Goal: Task Accomplishment & Management: Manage account settings

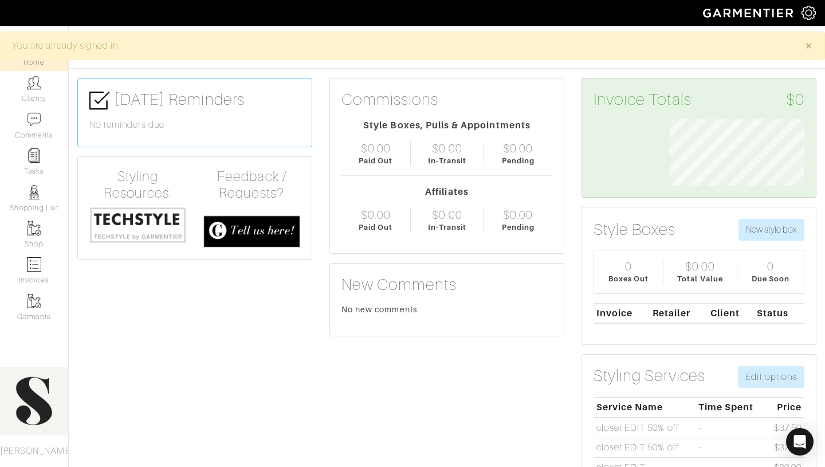
scroll to position [67, 152]
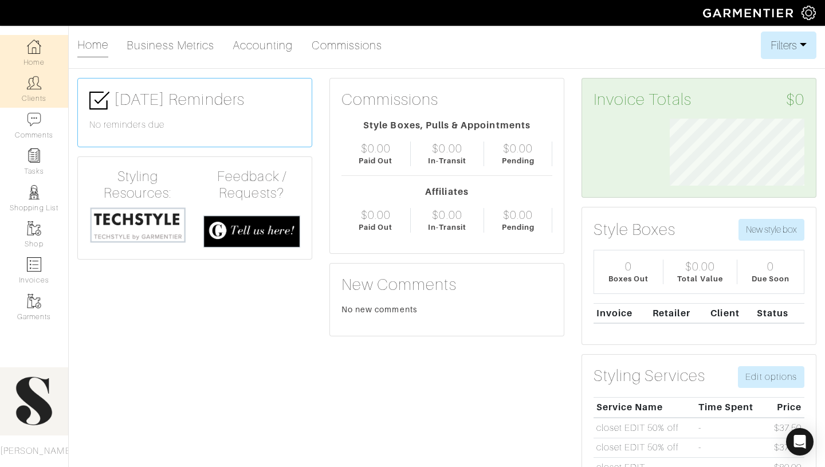
click at [38, 98] on link "Clients" at bounding box center [34, 89] width 68 height 36
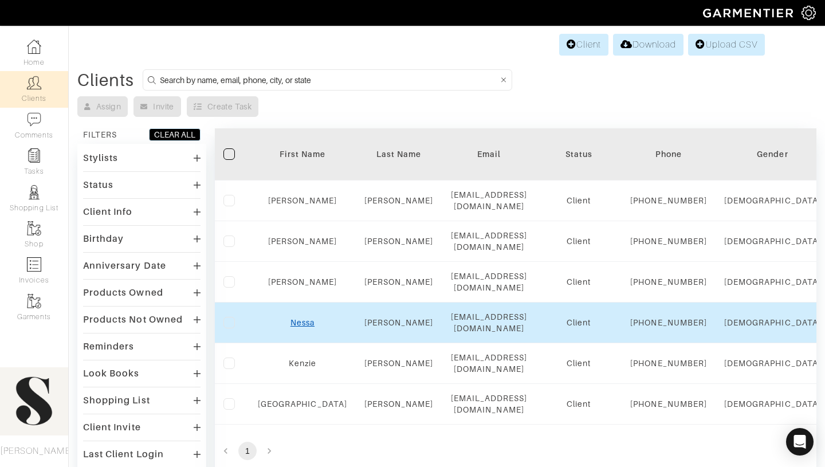
click at [290, 327] on link "Nessa" at bounding box center [302, 322] width 24 height 9
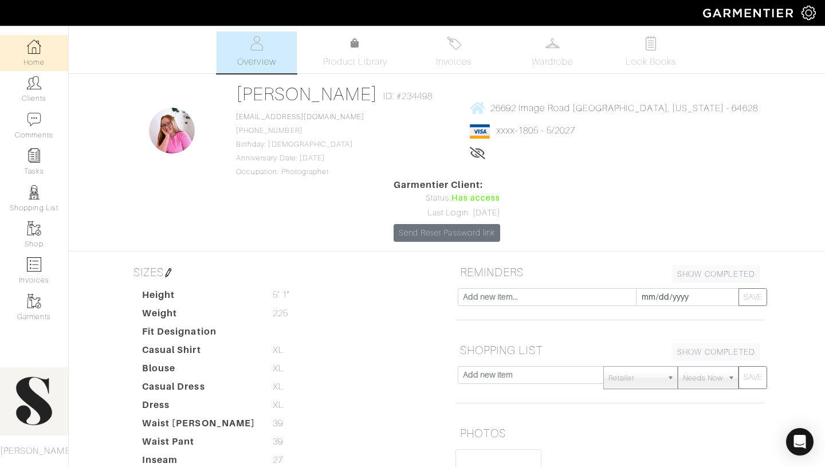
click at [29, 52] on img at bounding box center [34, 47] width 14 height 14
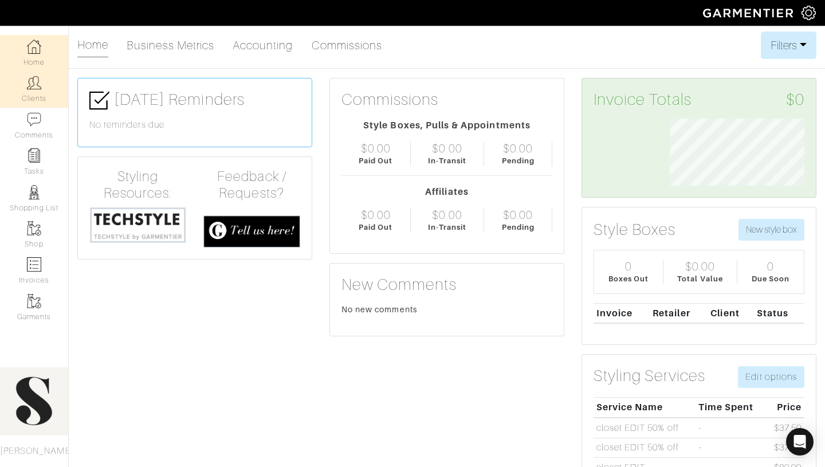
scroll to position [67, 152]
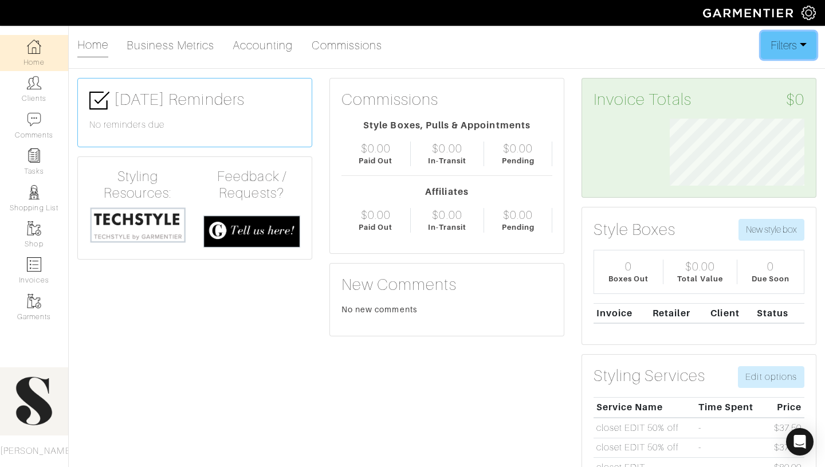
click at [772, 50] on button "Filters" at bounding box center [789, 44] width 56 height 27
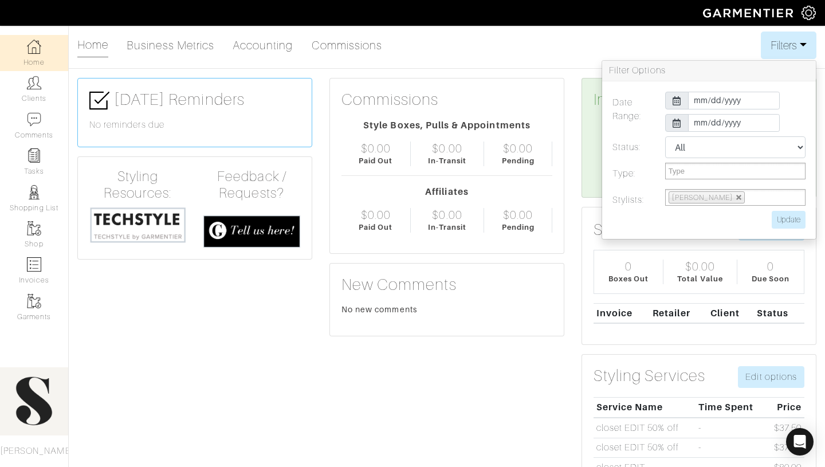
click at [809, 16] on img at bounding box center [808, 13] width 14 height 14
click at [625, 54] on div "Home Business Metrics Accounting Commissions Filters Filter Options Date Range:…" at bounding box center [446, 44] width 739 height 27
click at [547, 403] on div "Commissions Style Boxes, Pulls & Appointments $0.00 Paid Out $0.00 In-Transit $…" at bounding box center [447, 293] width 252 height 430
click at [785, 40] on button "Filters" at bounding box center [789, 44] width 56 height 27
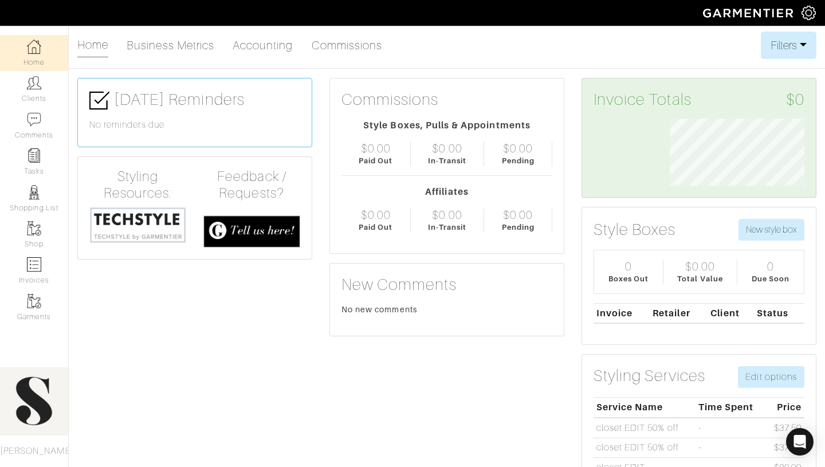
click at [801, 14] on img at bounding box center [808, 13] width 14 height 14
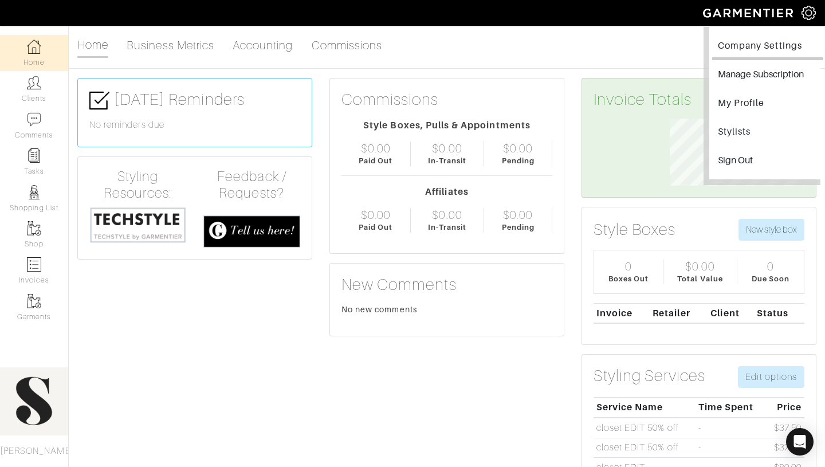
click at [761, 42] on link "Company Settings" at bounding box center [767, 47] width 111 height 26
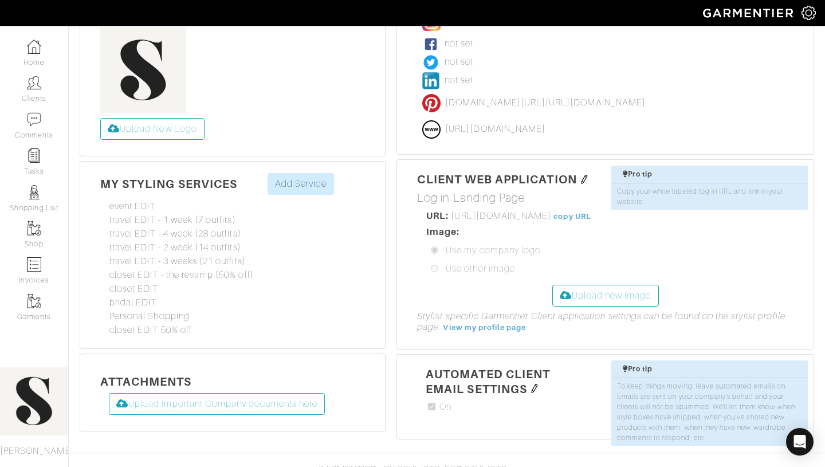
scroll to position [295, 0]
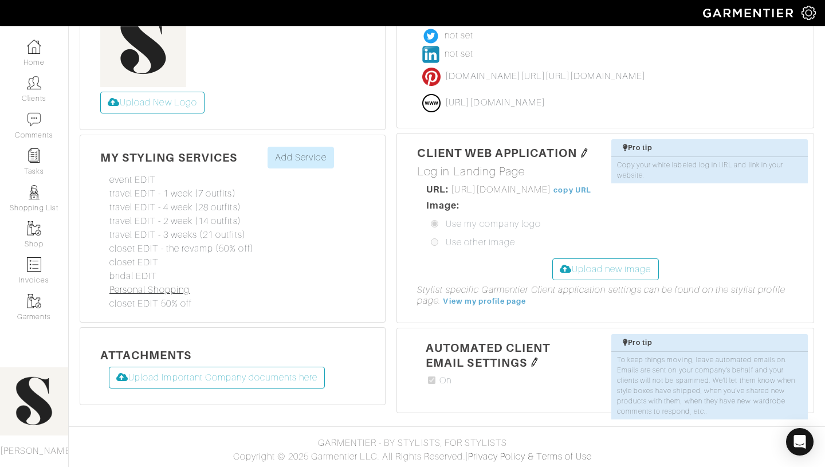
click at [184, 290] on link "Personal Shopping" at bounding box center [149, 290] width 80 height 10
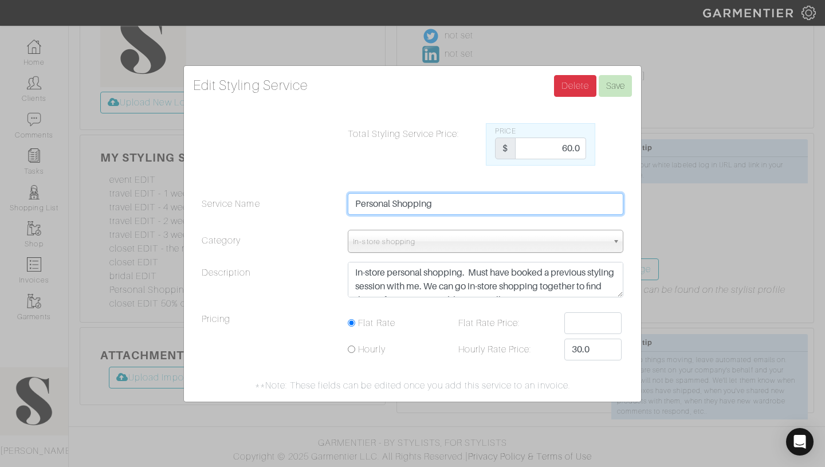
click at [510, 211] on input "Personal Shopping" at bounding box center [485, 204] width 275 height 22
type input "Personal Shopping (50% off)"
click at [584, 239] on span "In-store shopping" at bounding box center [480, 241] width 255 height 23
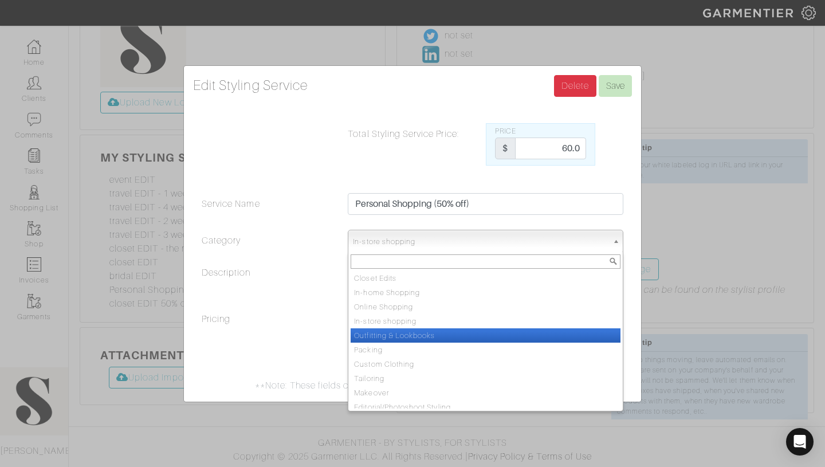
click at [424, 332] on li "Outfitting & Lookbooks" at bounding box center [485, 335] width 270 height 14
select select "Outfitting & Lookbooks"
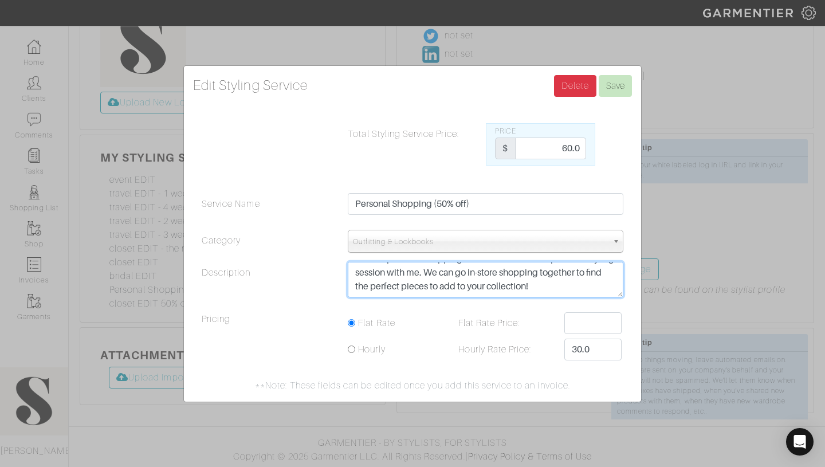
scroll to position [11, 0]
drag, startPoint x: 454, startPoint y: 270, endPoint x: 555, endPoint y: 275, distance: 100.9
click at [555, 275] on textarea "In-store personal shopping. Must have booked a previous styling session with me…" at bounding box center [485, 280] width 275 height 36
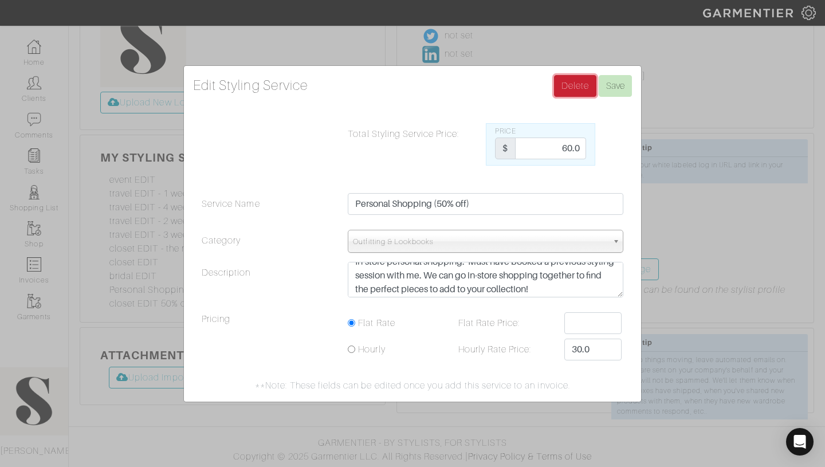
click at [580, 94] on link "Delete" at bounding box center [575, 86] width 42 height 22
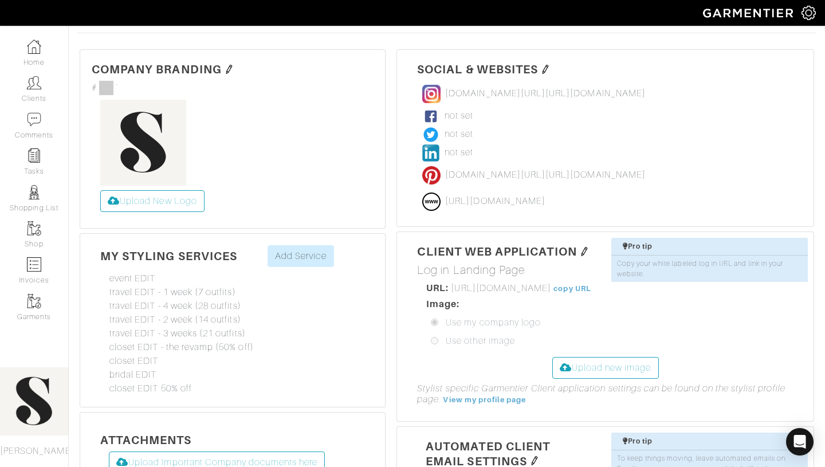
scroll to position [295, 0]
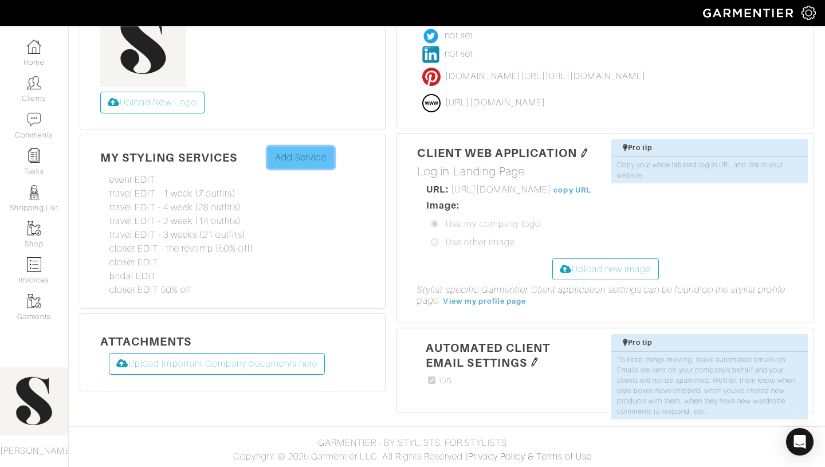
click at [293, 160] on link "Add Service" at bounding box center [300, 158] width 66 height 22
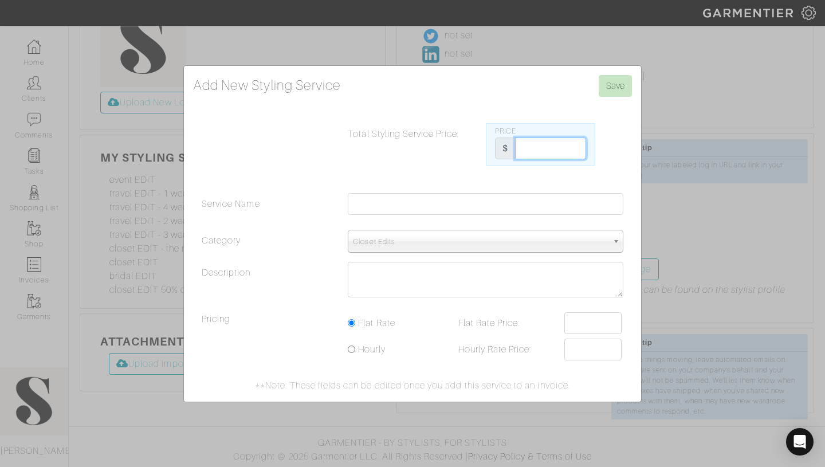
click at [566, 148] on input "Total Styling Service Price:" at bounding box center [550, 148] width 71 height 22
type input "105"
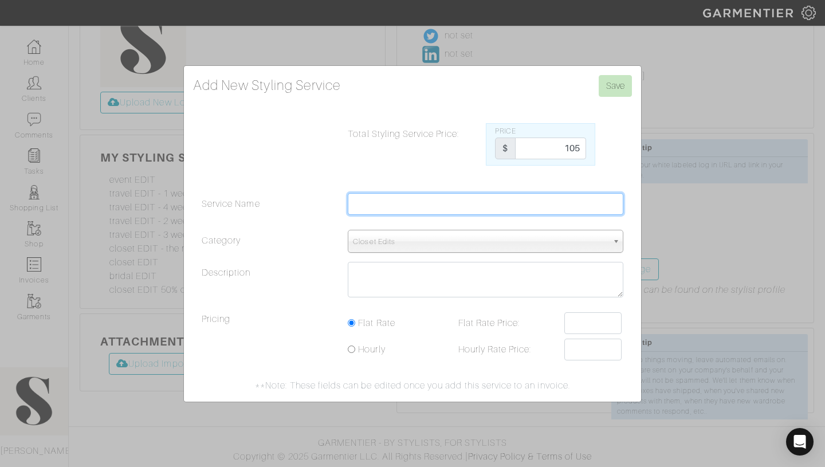
click at [472, 209] on input "Service Name" at bounding box center [485, 204] width 275 height 22
type input "Personal Shopping (50% off)"
click at [443, 247] on span "Closet Edits" at bounding box center [480, 241] width 255 height 23
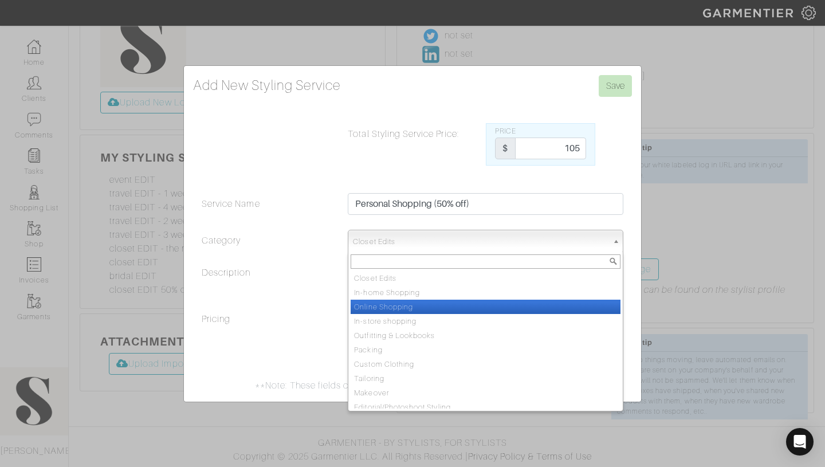
click at [425, 304] on li "Online Shopping" at bounding box center [485, 307] width 270 height 14
select select "Online Shopping"
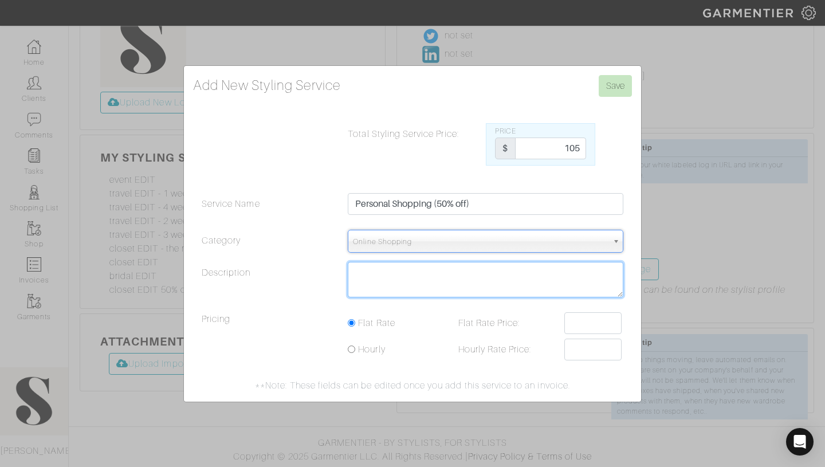
click at [428, 290] on textarea "Description" at bounding box center [485, 280] width 275 height 36
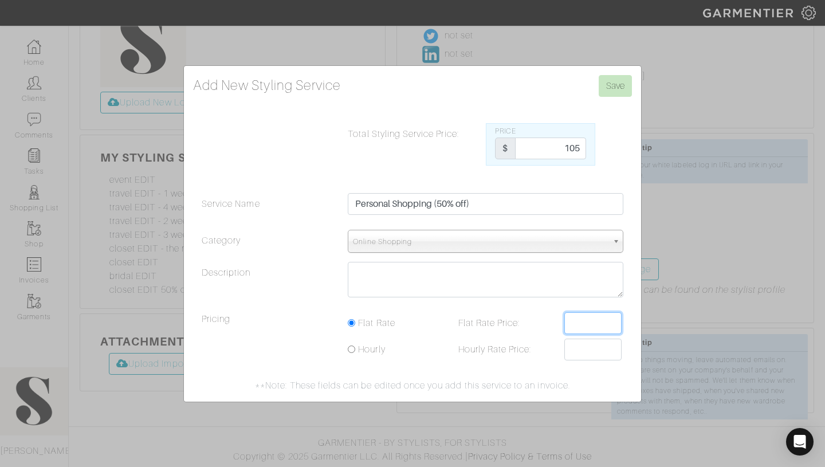
click at [589, 321] on input "Flat Rate Price:" at bounding box center [592, 323] width 57 height 22
type input "105"
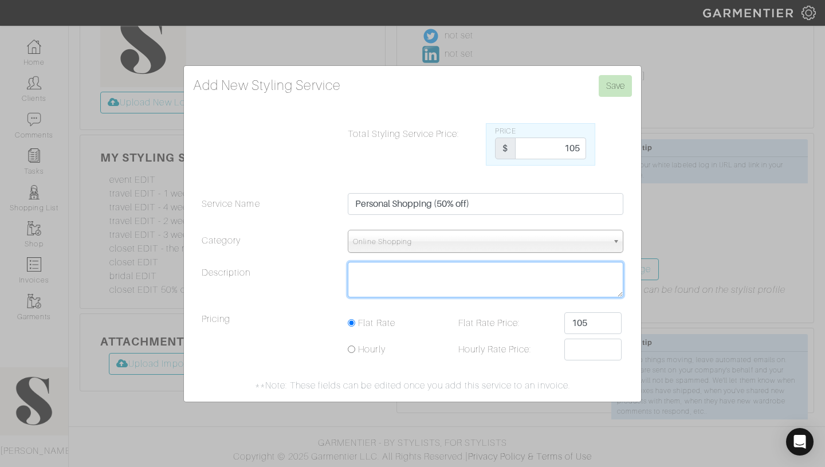
click at [413, 269] on textarea "Description" at bounding box center [485, 280] width 275 height 36
type textarea "Personal Shopping and Outfitting. Includes 20 new pieces and 20 lookbooks."
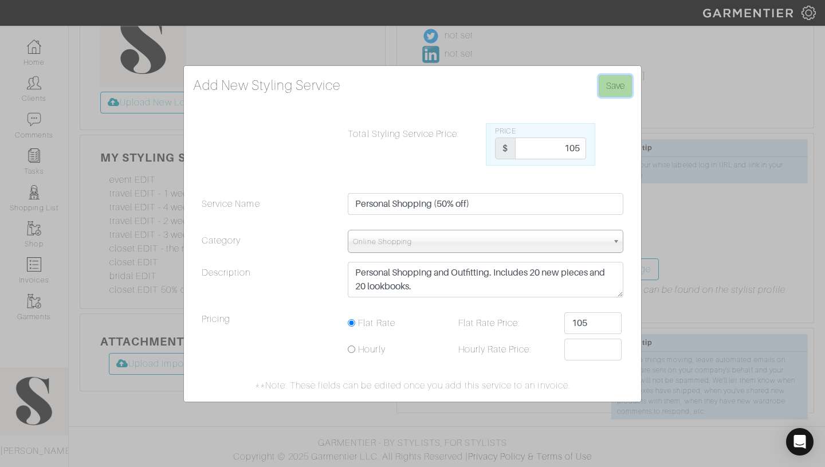
click at [620, 82] on input "Save" at bounding box center [614, 86] width 33 height 22
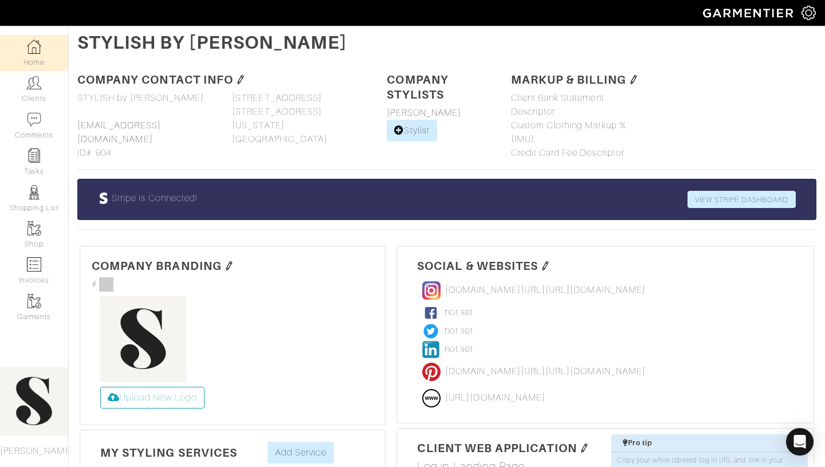
click at [36, 49] on img at bounding box center [34, 47] width 14 height 14
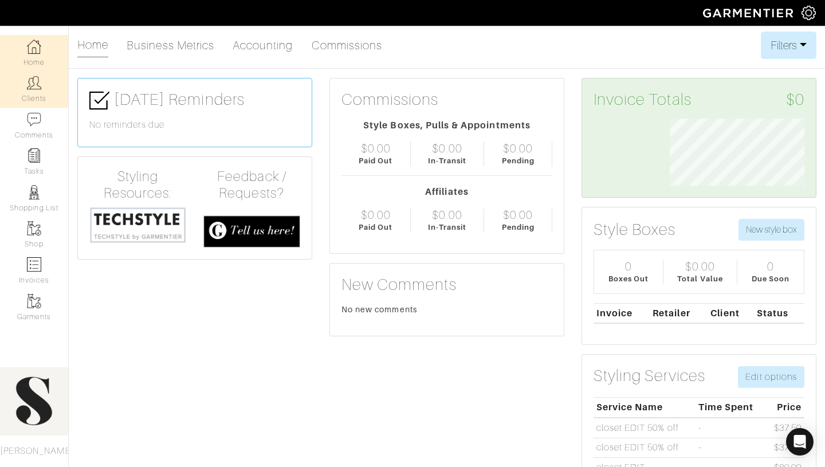
click at [39, 102] on link "Clients" at bounding box center [34, 89] width 68 height 36
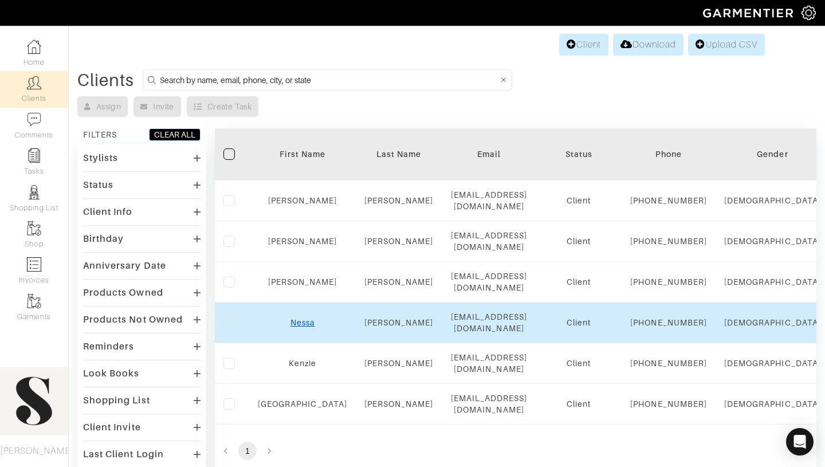
click at [290, 327] on link "Nessa" at bounding box center [302, 322] width 24 height 9
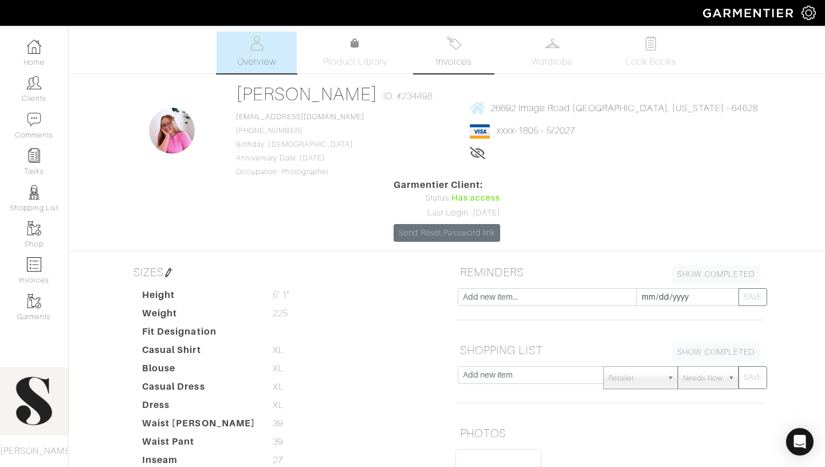
click at [443, 39] on link "Invoices" at bounding box center [453, 52] width 80 height 42
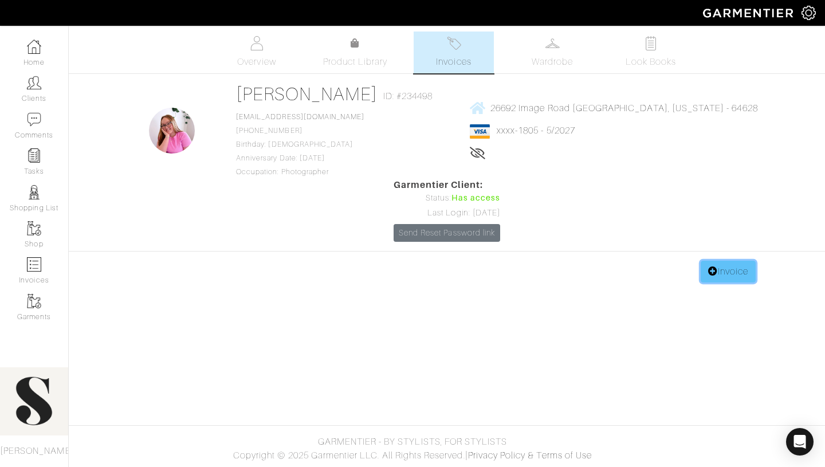
click at [717, 261] on link "Invoice" at bounding box center [727, 272] width 55 height 22
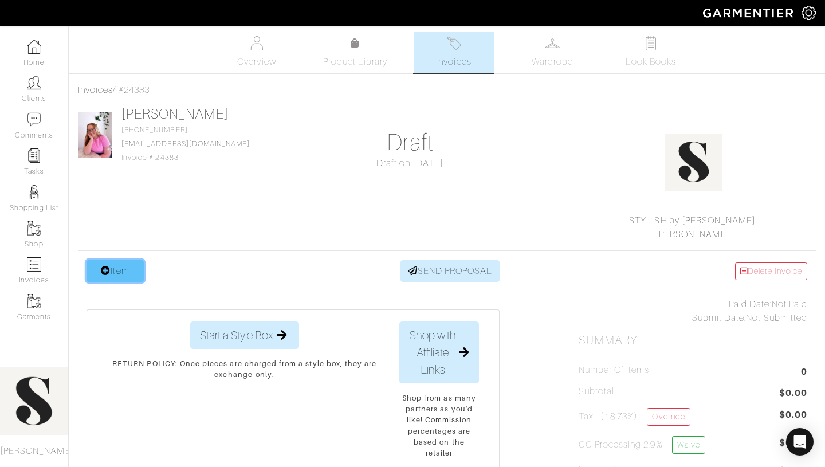
click at [121, 269] on link "Item" at bounding box center [114, 271] width 57 height 22
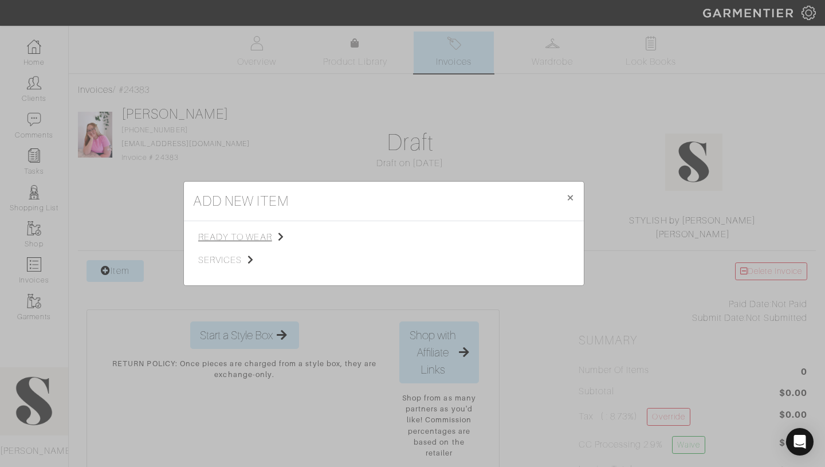
click at [271, 232] on span "ready to wear" at bounding box center [255, 237] width 115 height 14
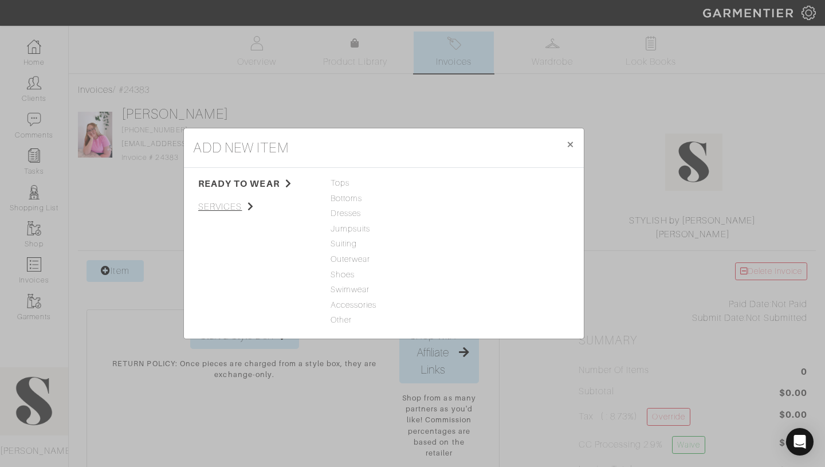
click at [237, 204] on span "services" at bounding box center [255, 207] width 115 height 14
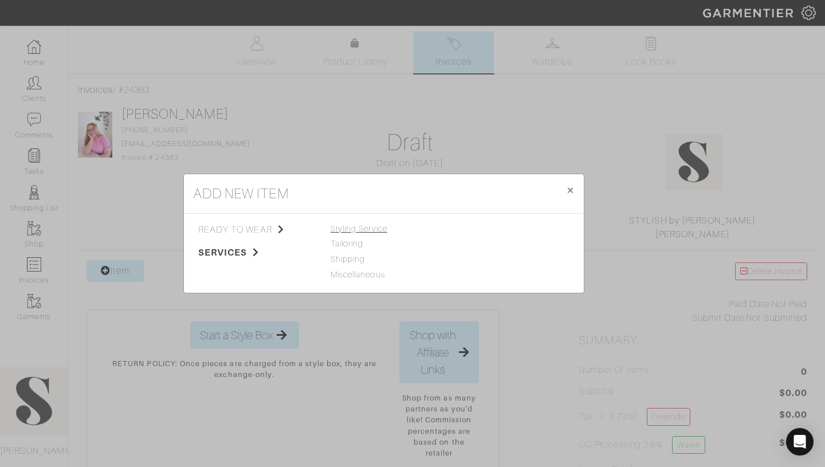
click at [373, 227] on span "Styling Service" at bounding box center [358, 228] width 57 height 9
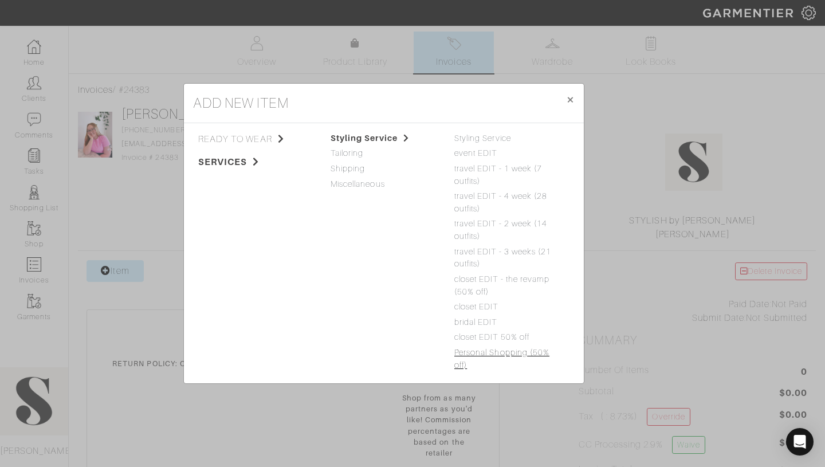
click at [476, 350] on link "Personal Shopping (50% off)" at bounding box center [501, 359] width 95 height 22
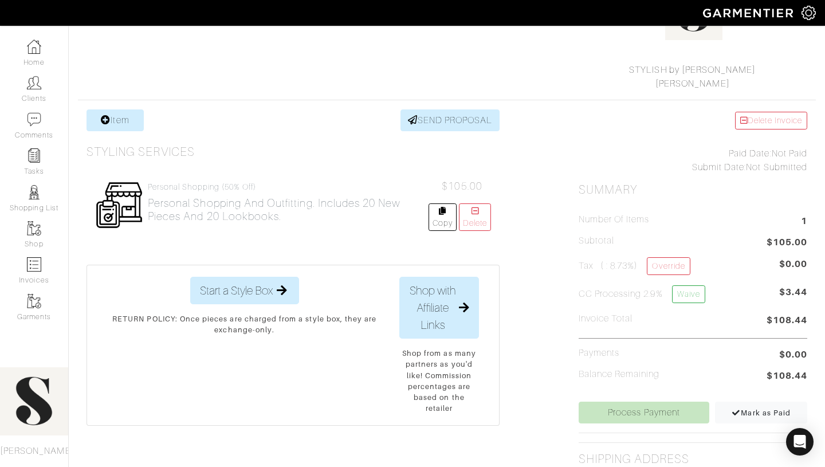
scroll to position [150, 0]
click at [471, 117] on link "SEND PROPOSAL" at bounding box center [450, 121] width 100 height 22
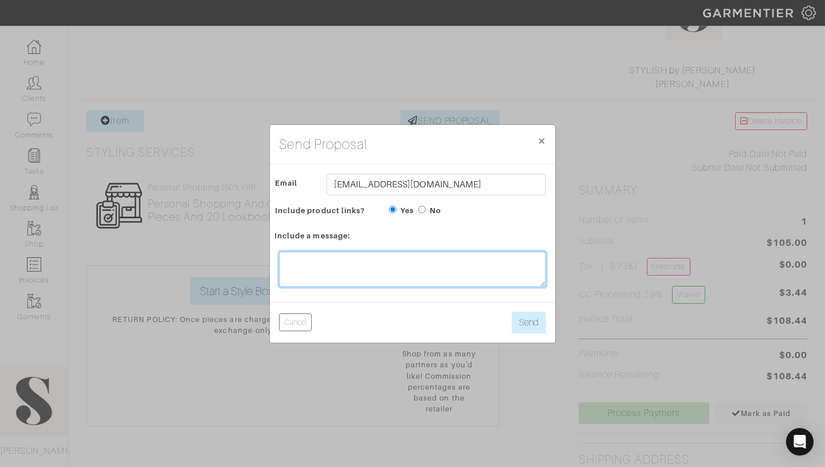
click at [434, 266] on textarea at bounding box center [412, 269] width 267 height 36
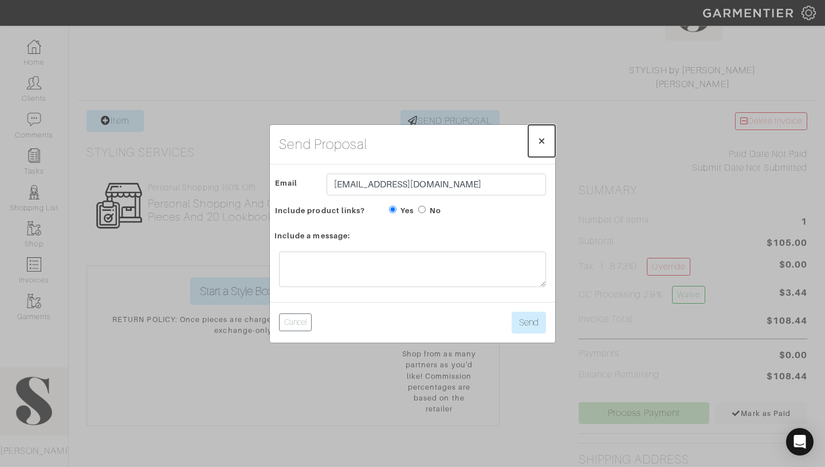
click at [541, 140] on span "×" at bounding box center [541, 140] width 9 height 15
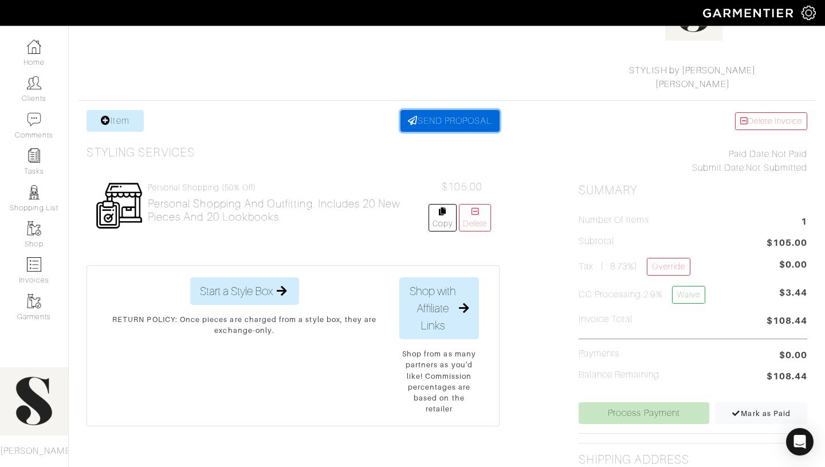
scroll to position [0, 0]
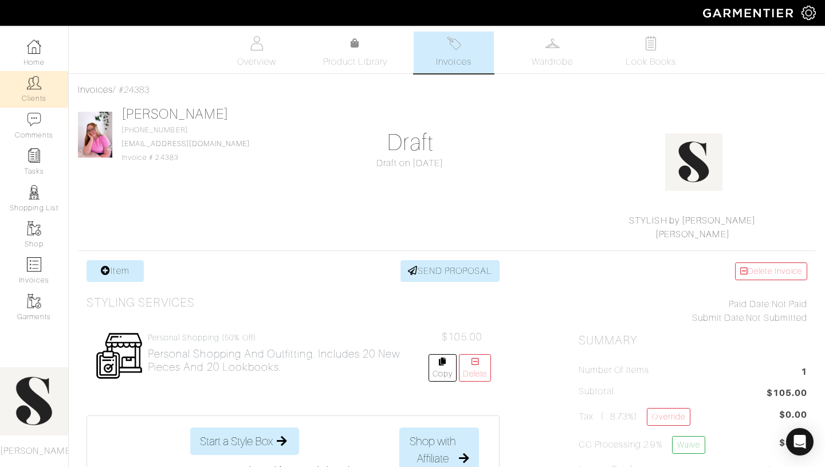
click at [31, 86] on img at bounding box center [34, 83] width 14 height 14
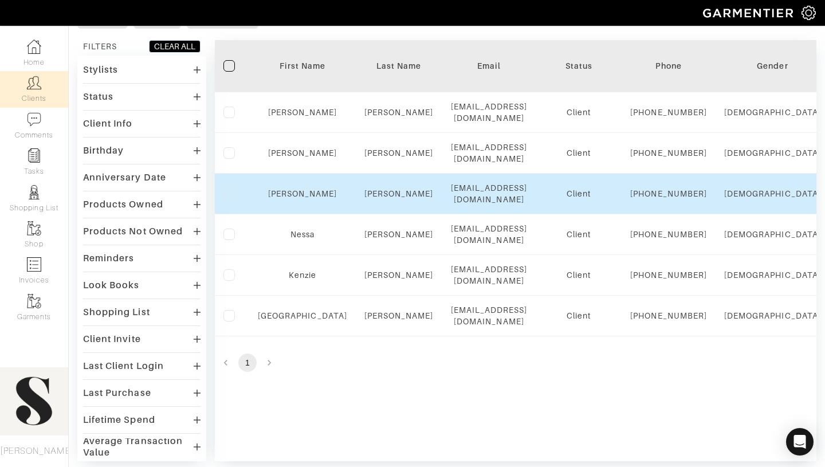
scroll to position [89, 0]
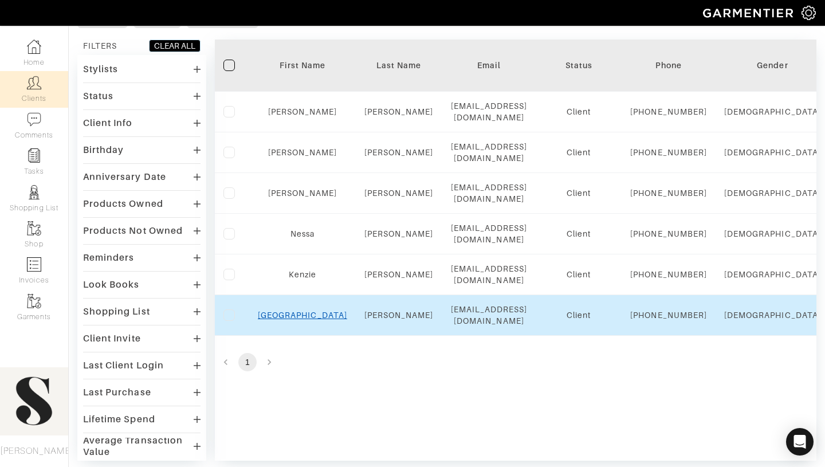
click at [289, 320] on link "Sydney" at bounding box center [302, 314] width 89 height 9
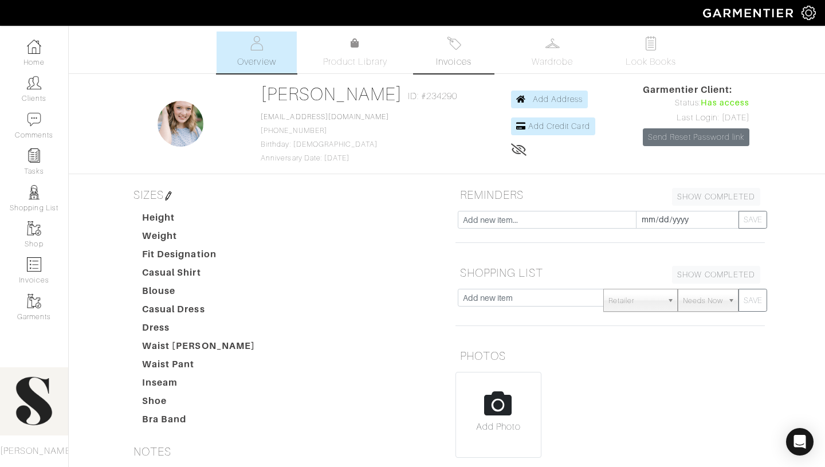
click at [459, 61] on span "Invoices" at bounding box center [453, 62] width 35 height 14
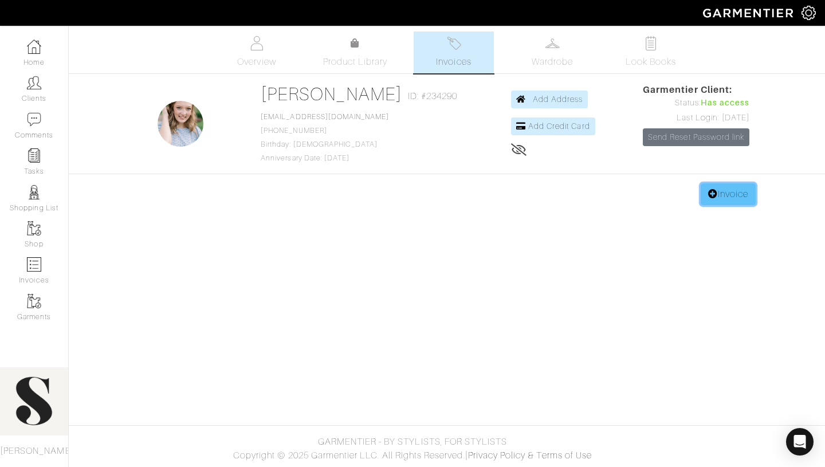
click at [732, 198] on link "Invoice" at bounding box center [727, 194] width 55 height 22
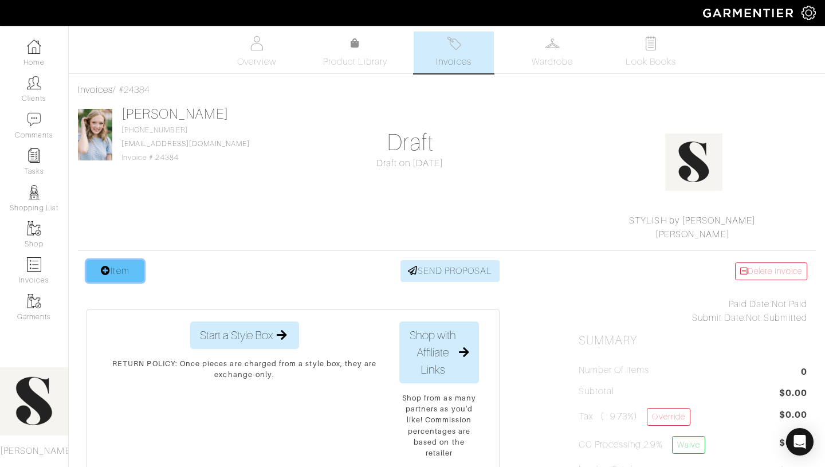
click at [117, 270] on link "Item" at bounding box center [114, 271] width 57 height 22
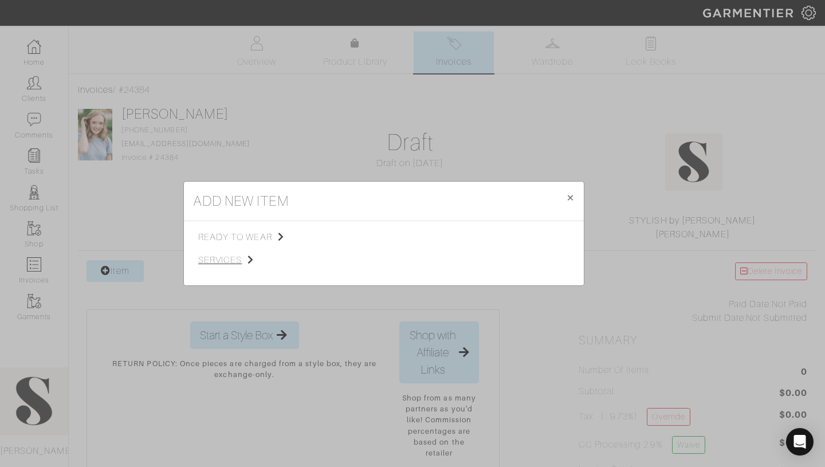
click at [238, 261] on span "services" at bounding box center [255, 260] width 115 height 14
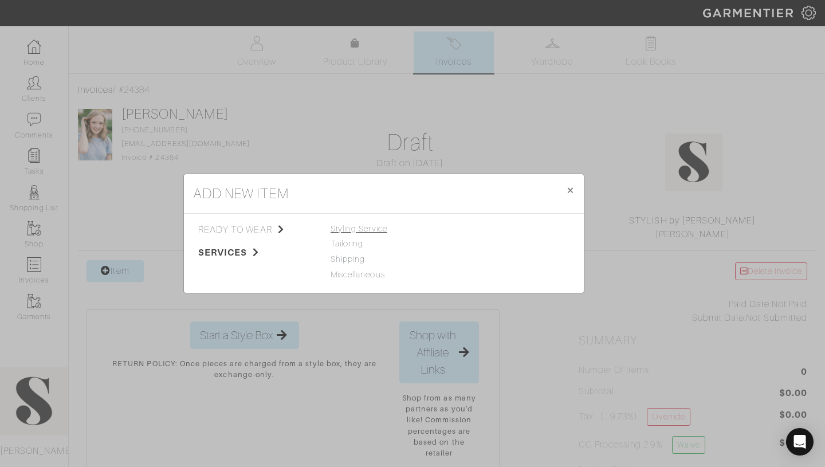
click at [382, 228] on span "Styling Service" at bounding box center [358, 228] width 57 height 9
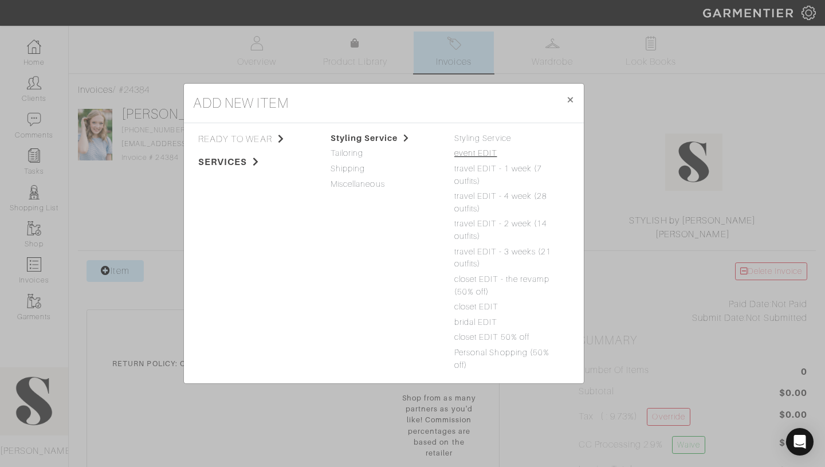
click at [470, 152] on link "event EDIT" at bounding box center [475, 152] width 43 height 9
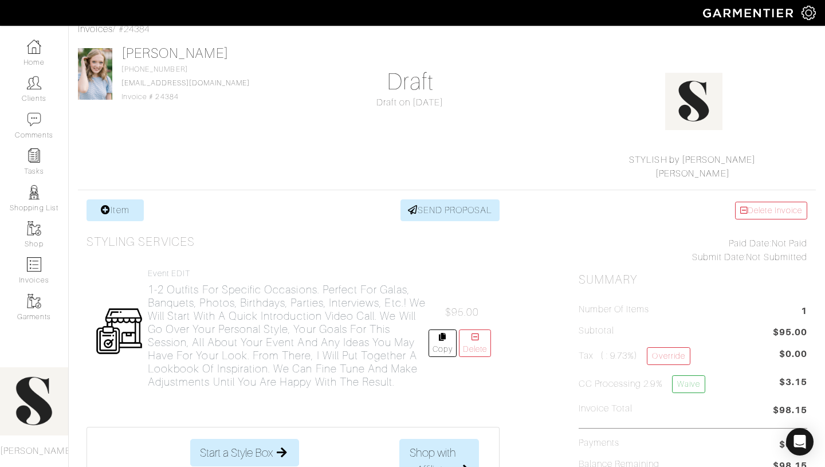
scroll to position [68, 0]
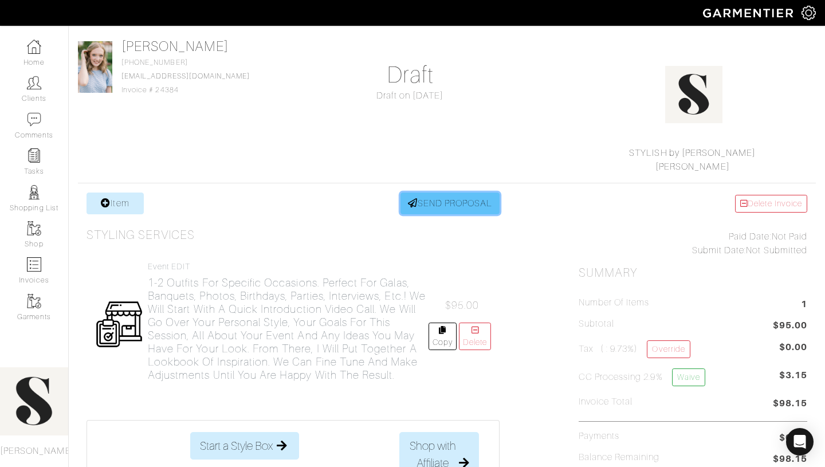
click at [488, 201] on link "SEND PROPOSAL" at bounding box center [450, 203] width 100 height 22
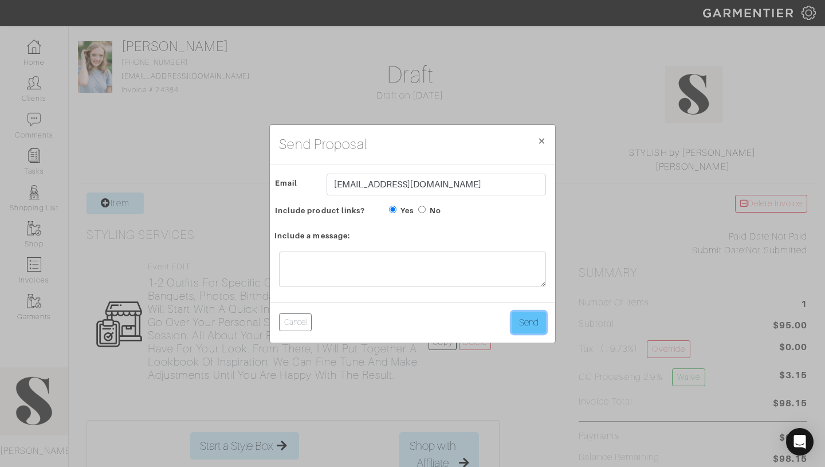
click at [534, 326] on button "Send" at bounding box center [528, 323] width 34 height 22
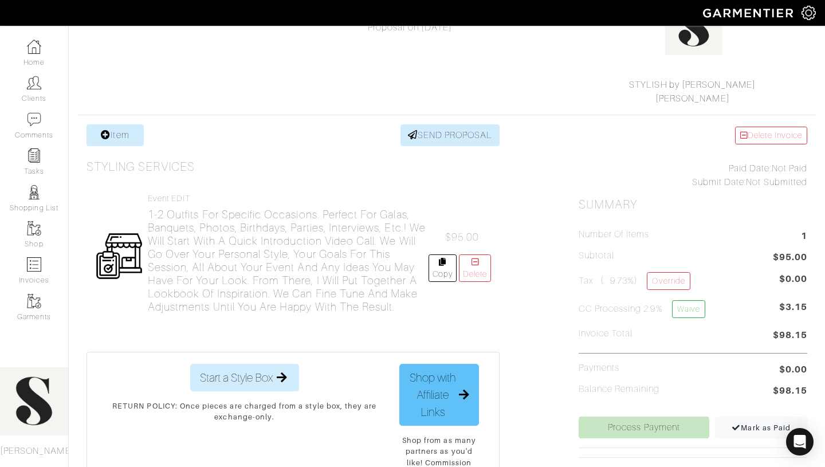
scroll to position [134, 0]
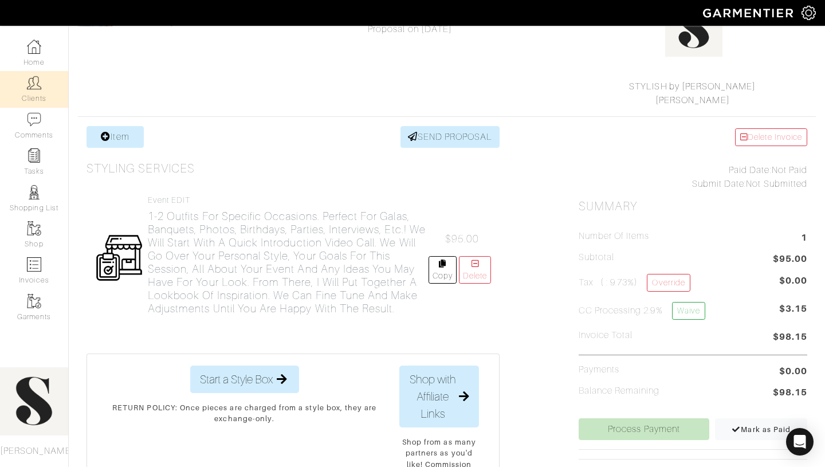
click at [37, 88] on img at bounding box center [34, 83] width 14 height 14
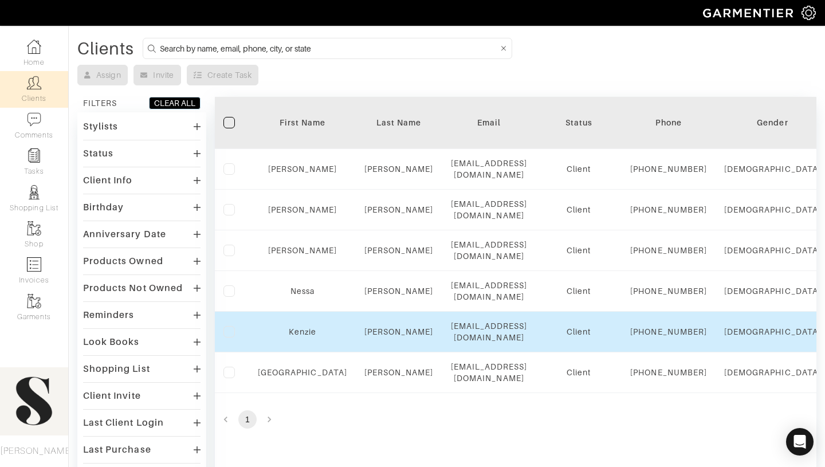
scroll to position [41, 0]
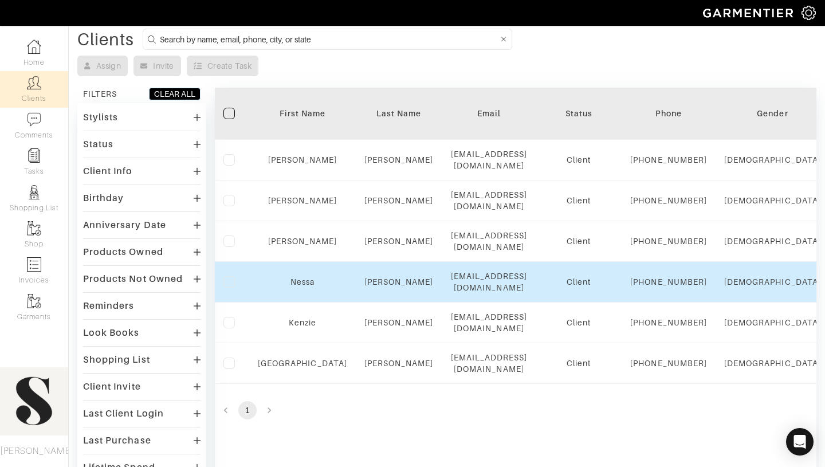
click at [291, 287] on div "Nessa" at bounding box center [302, 281] width 89 height 11
click at [293, 286] on link "Nessa" at bounding box center [302, 281] width 24 height 9
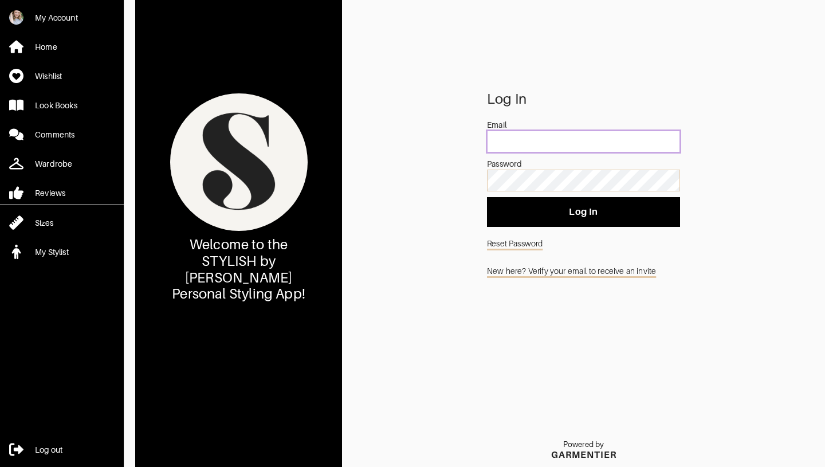
click at [535, 151] on input "email" at bounding box center [583, 142] width 193 height 22
type input "19thompsonsydney@gmail.com"
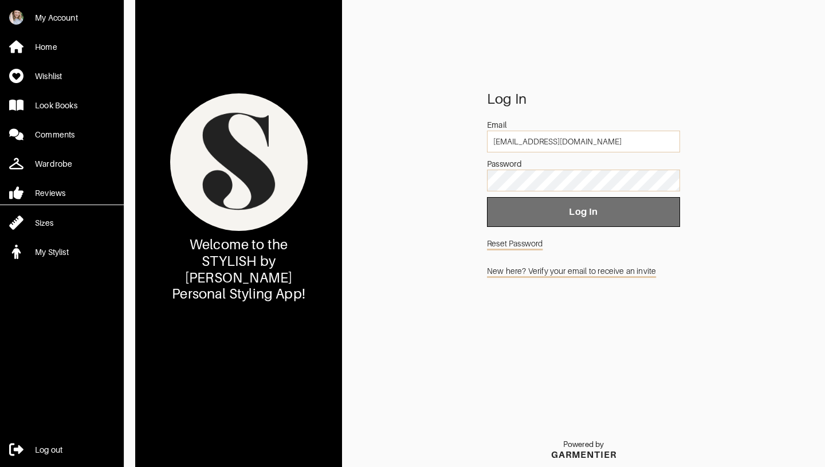
click at [590, 215] on span "Log In" at bounding box center [583, 211] width 175 height 11
click at [559, 212] on span "Log In" at bounding box center [583, 211] width 175 height 11
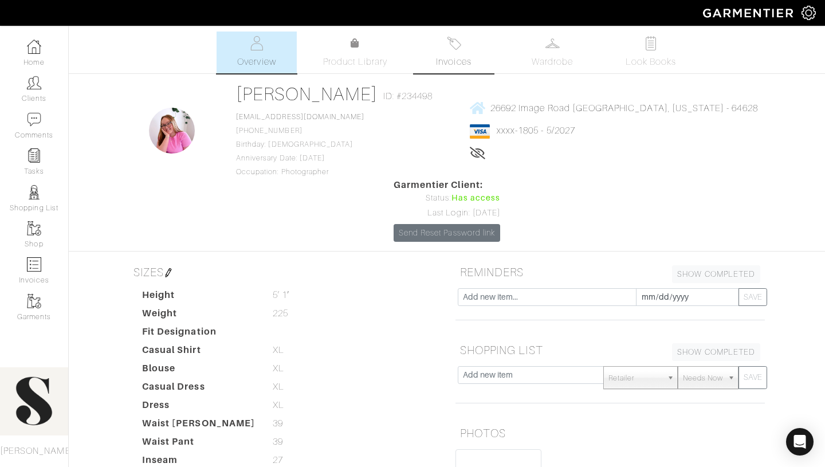
click at [463, 65] on span "Invoices" at bounding box center [453, 62] width 35 height 14
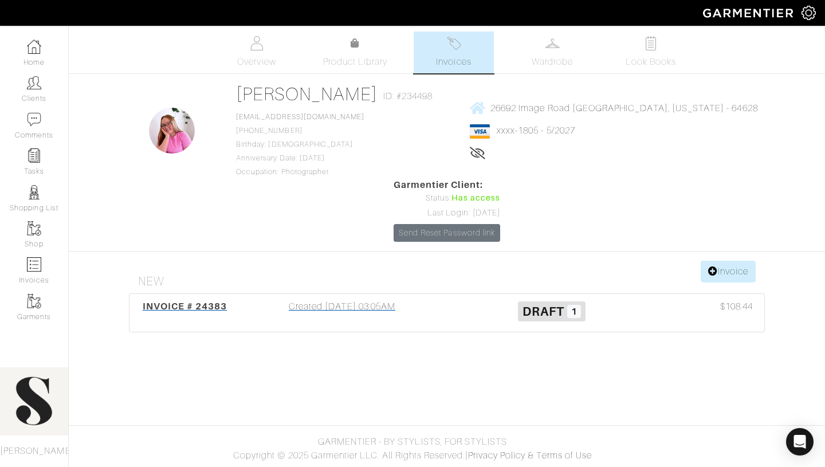
click at [554, 304] on span "Draft" at bounding box center [543, 311] width 42 height 14
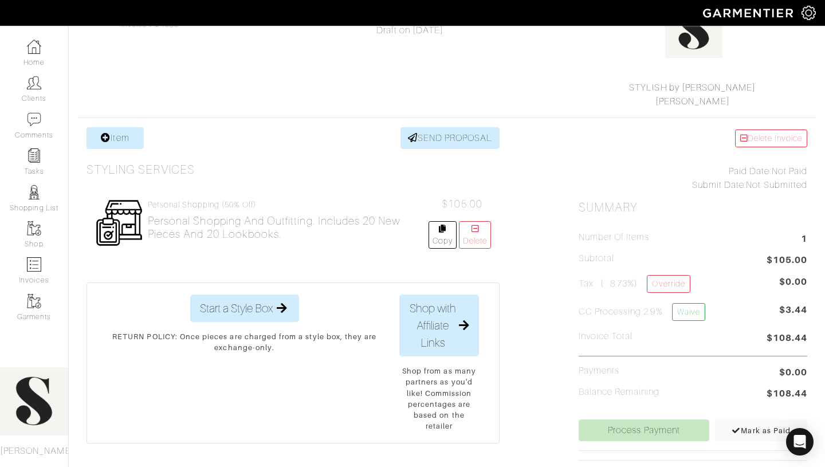
scroll to position [133, 0]
click at [617, 434] on link "Process Payment" at bounding box center [643, 430] width 131 height 22
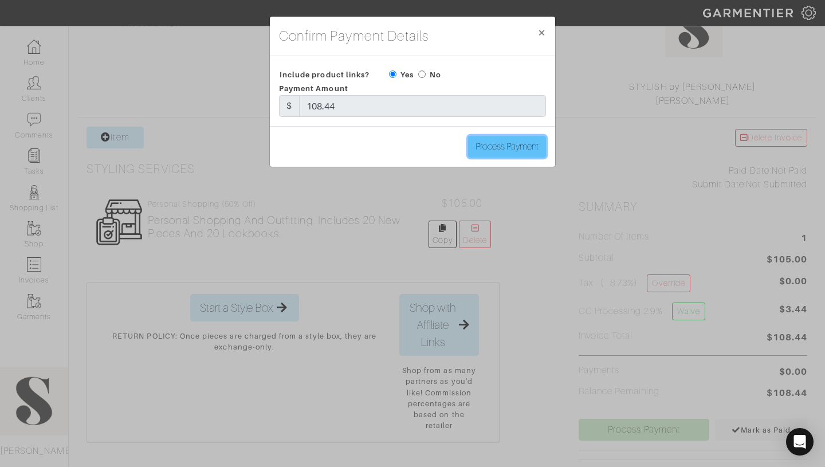
click at [511, 153] on input "Process Payment" at bounding box center [507, 147] width 78 height 22
type input "Process Payment"
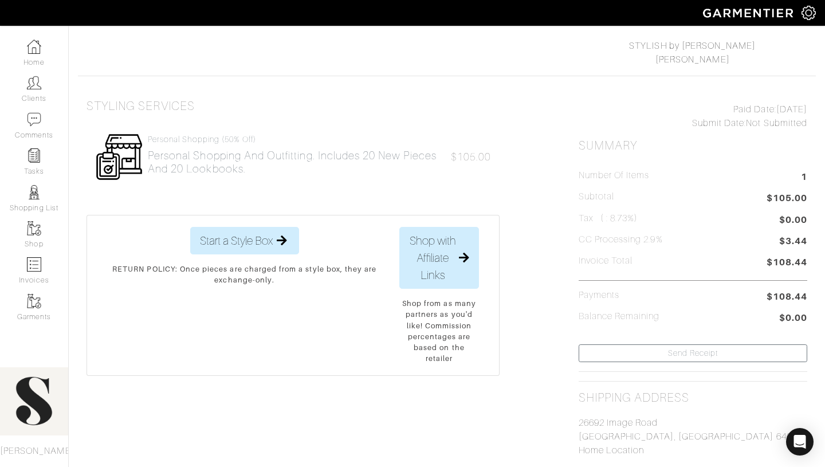
scroll to position [175, 0]
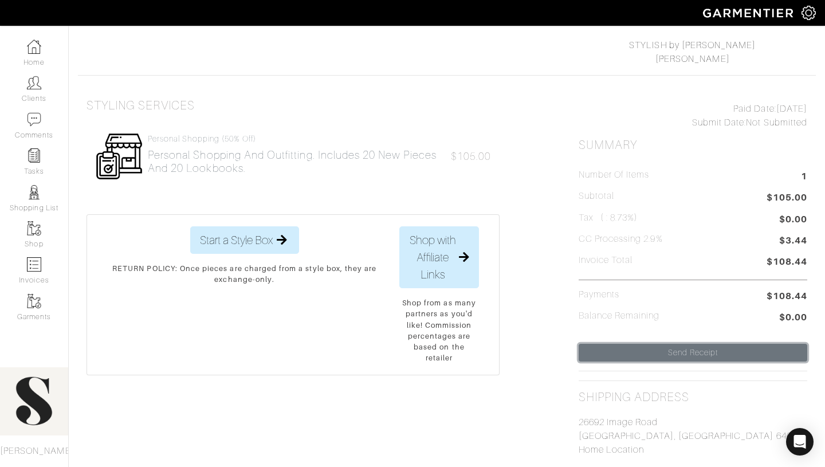
click at [596, 349] on link "Send Receipt" at bounding box center [692, 353] width 228 height 18
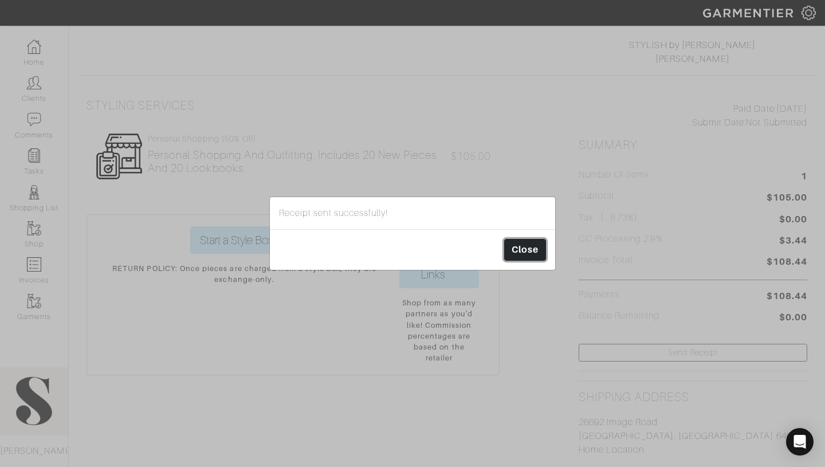
click at [530, 248] on link "Close" at bounding box center [525, 250] width 42 height 22
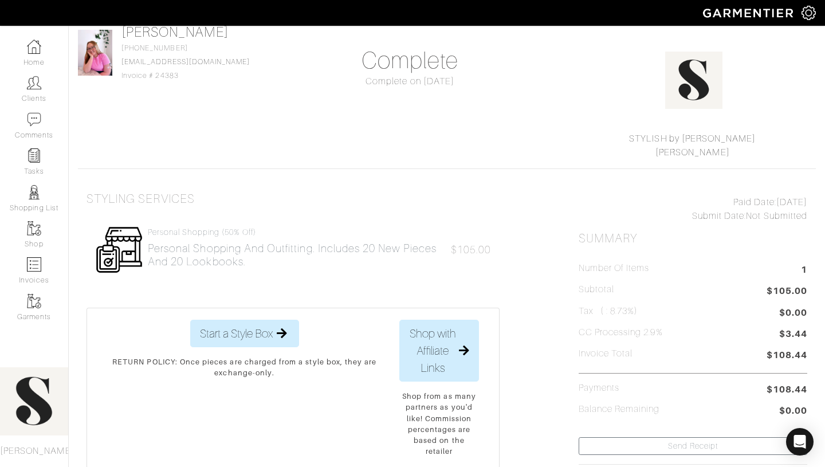
scroll to position [0, 0]
